Goal: Navigation & Orientation: Find specific page/section

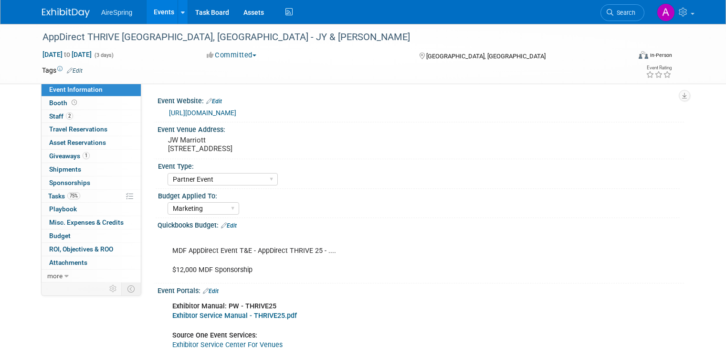
select select "Partner Event"
select select "Marketing"
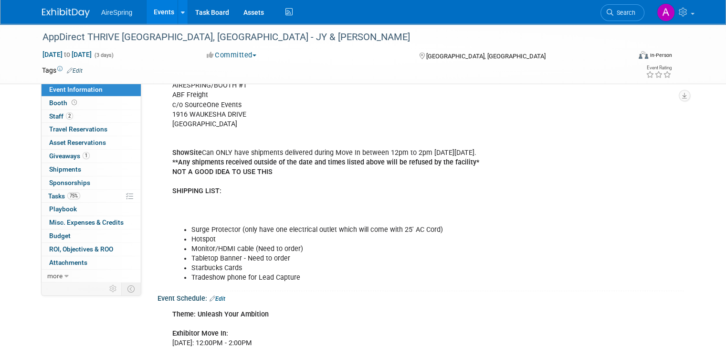
click at [148, 12] on link "Events" at bounding box center [164, 12] width 35 height 24
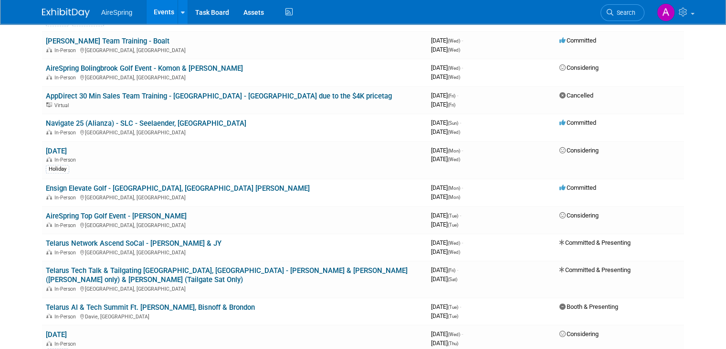
scroll to position [812, 0]
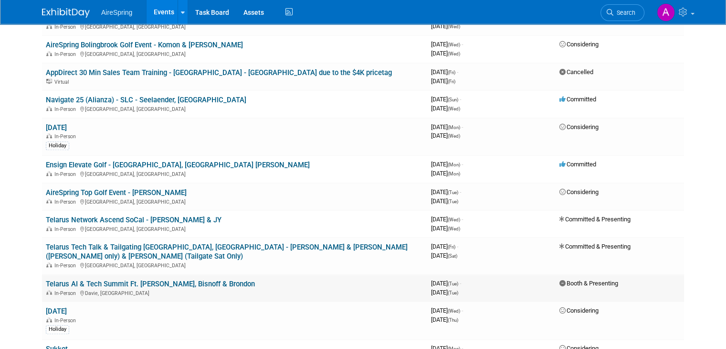
click at [146, 279] on link "Telarus AI & Tech Summit Ft. [PERSON_NAME], Bisnoff & Brondon" at bounding box center [150, 283] width 209 height 9
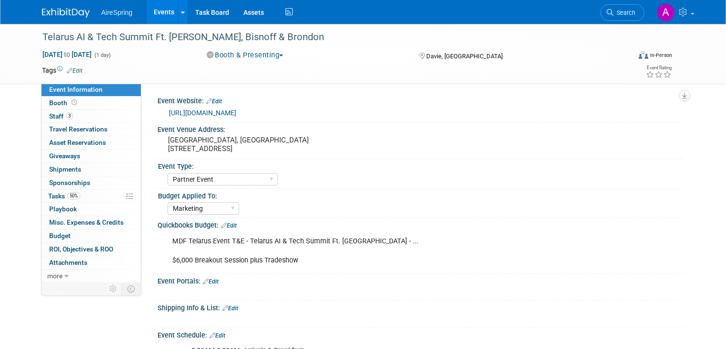
select select "Partner Event"
select select "Marketing"
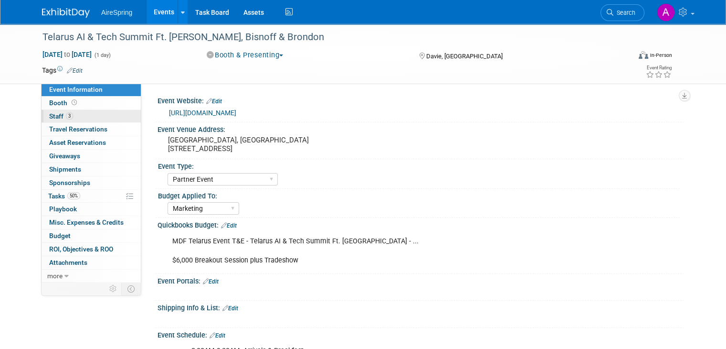
click at [88, 115] on link "3 Staff 3" at bounding box center [91, 116] width 99 height 13
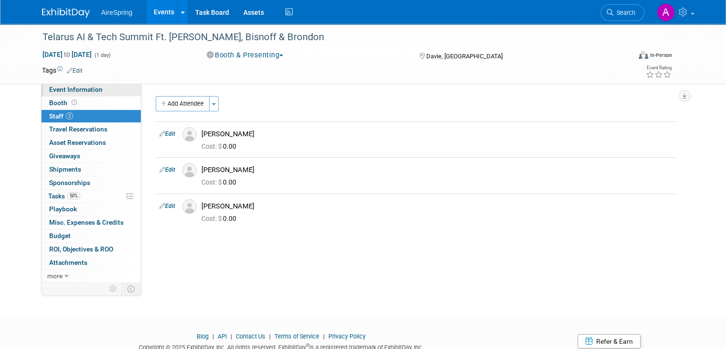
click at [79, 86] on span "Event Information" at bounding box center [75, 89] width 53 height 8
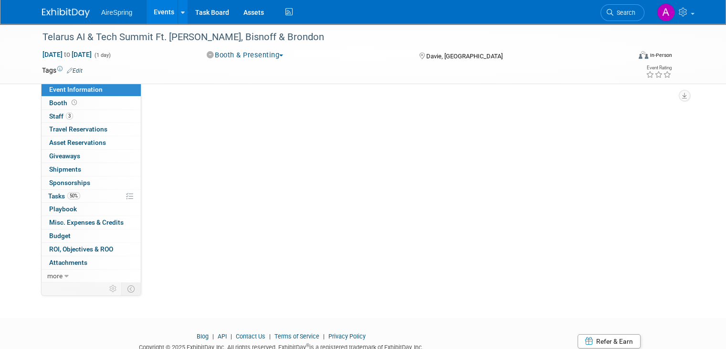
select select "Partner Event"
select select "Marketing"
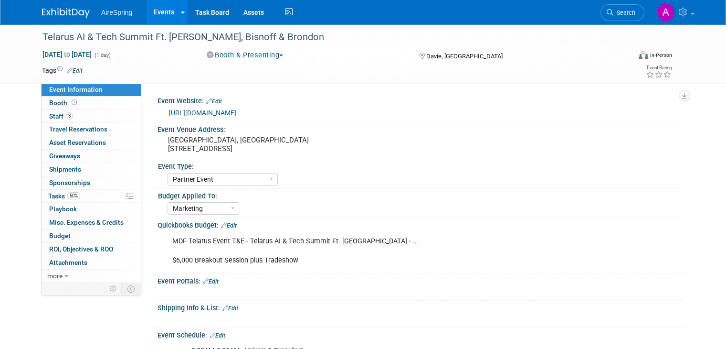
click at [182, 73] on td at bounding box center [324, 70] width 482 height 10
